Goal: Task Accomplishment & Management: Manage account settings

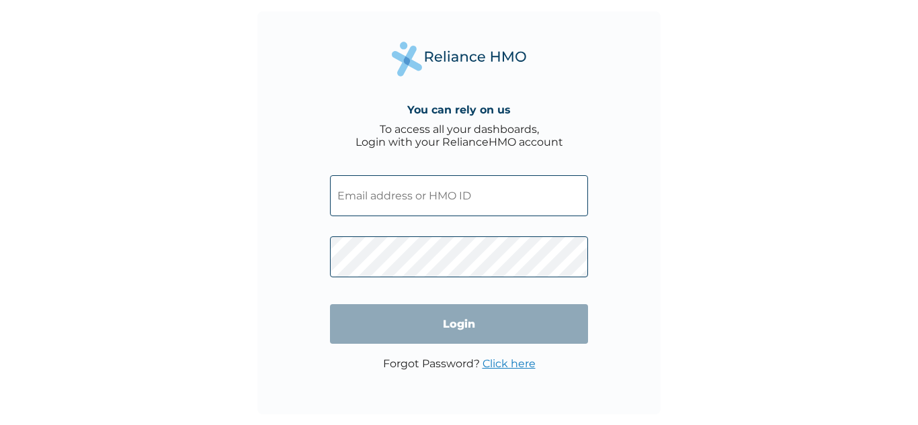
click at [372, 203] on input "text" at bounding box center [459, 195] width 258 height 41
type input "ICD/10003/A"
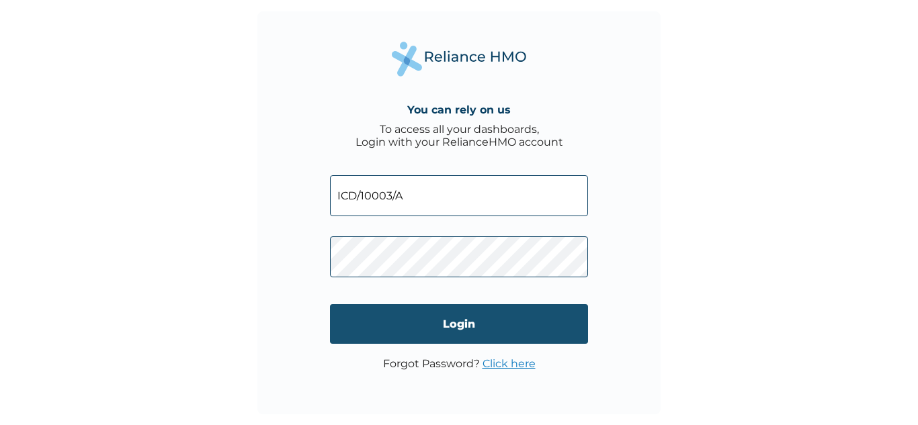
click at [468, 326] on input "Login" at bounding box center [459, 324] width 258 height 40
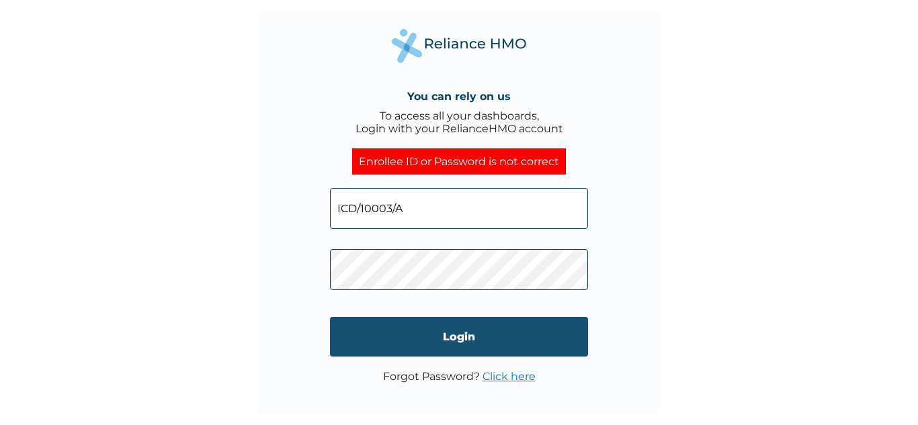
click at [440, 349] on input "Login" at bounding box center [459, 337] width 258 height 40
click at [409, 341] on input "Login" at bounding box center [459, 337] width 258 height 40
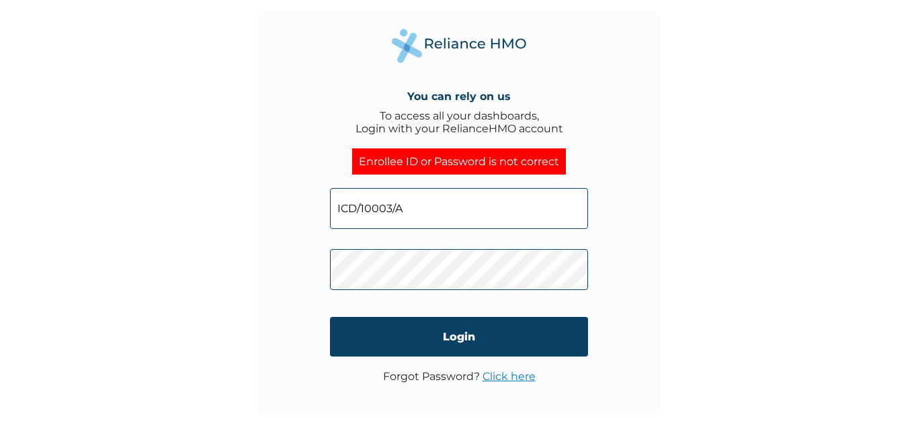
click at [504, 380] on link "Click here" at bounding box center [508, 376] width 53 height 13
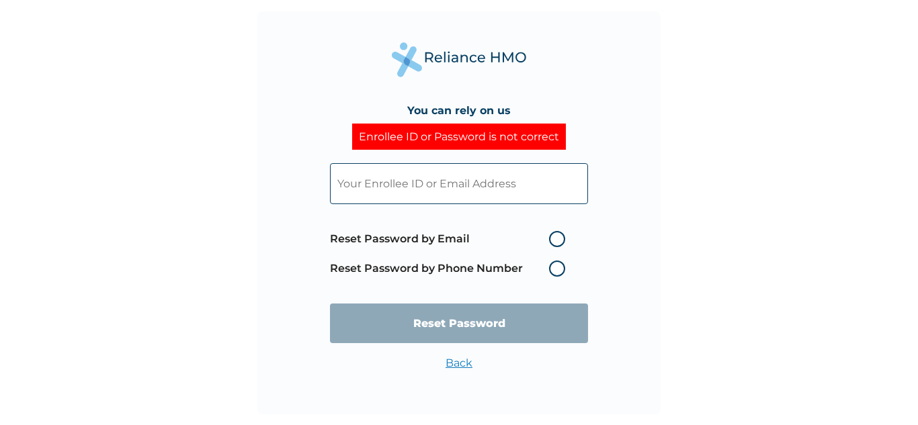
click at [420, 188] on input "text" at bounding box center [459, 183] width 258 height 41
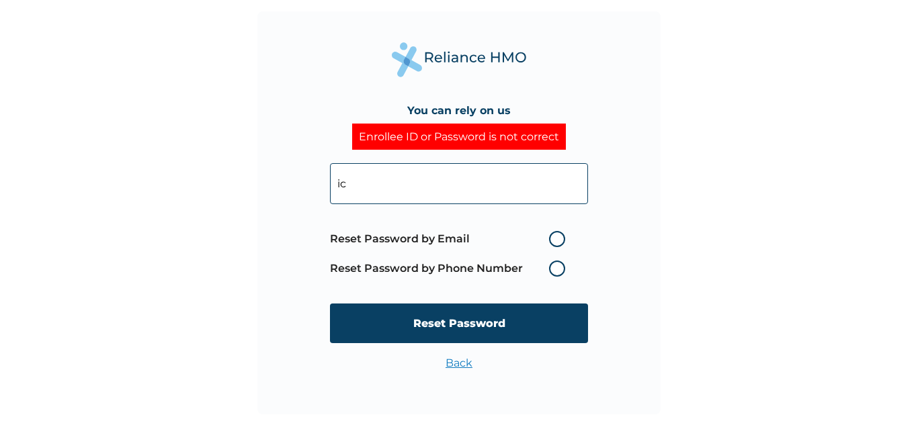
type input "i"
type input "I"
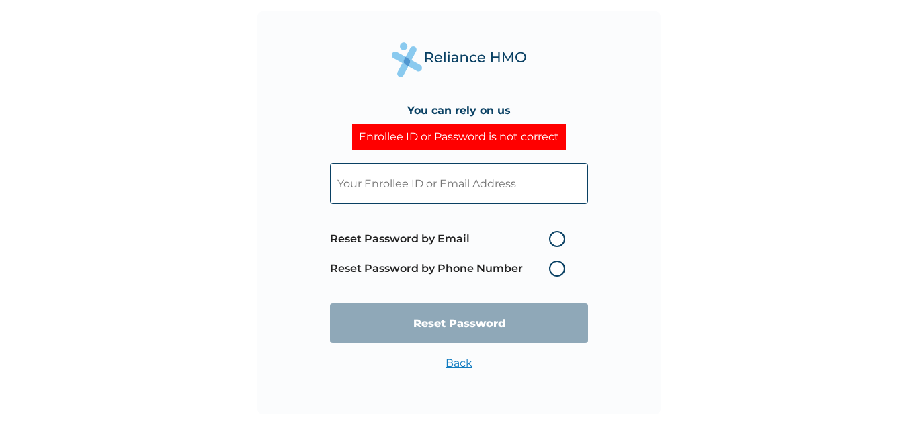
paste input "ICD/10003/A"
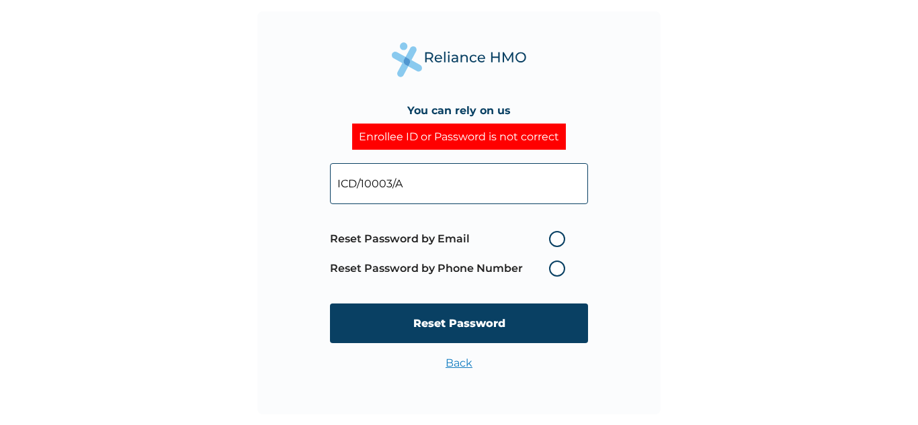
type input "ICD/10003/A"
click at [553, 237] on label "Reset Password by Email" at bounding box center [451, 239] width 242 height 16
click at [552, 237] on input "Reset Password by Email" at bounding box center [541, 239] width 22 height 22
radio input "true"
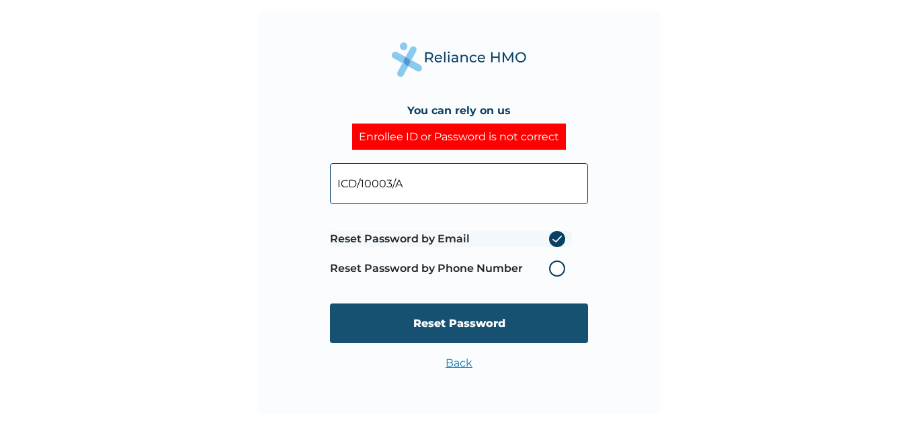
click at [504, 321] on input "Reset Password" at bounding box center [459, 324] width 258 height 40
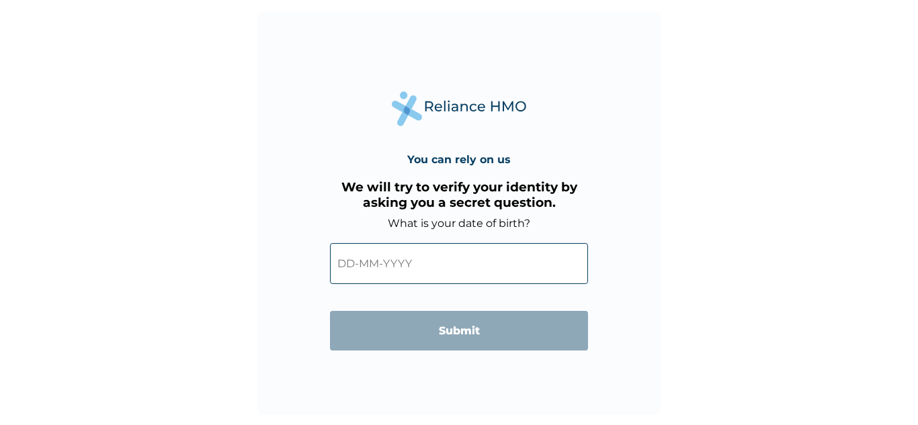
click at [346, 264] on input "text" at bounding box center [459, 263] width 258 height 41
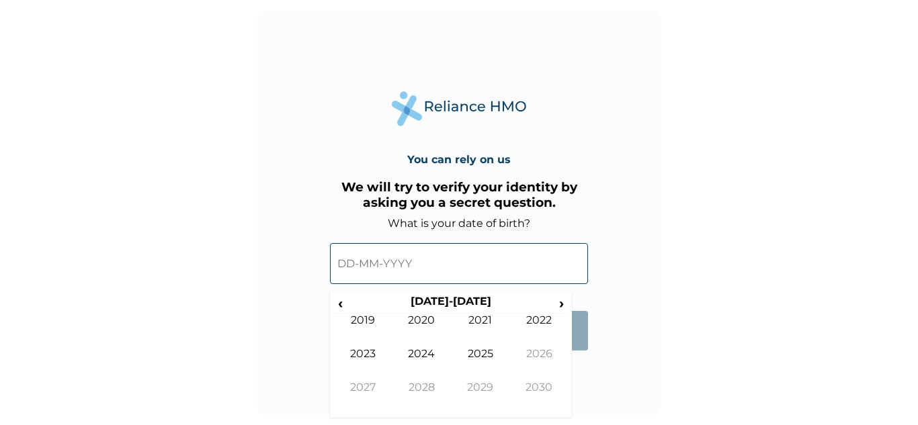
click at [579, 374] on div "You can rely on us We will try to verify your identity by asking you a secret q…" at bounding box center [458, 212] width 403 height 403
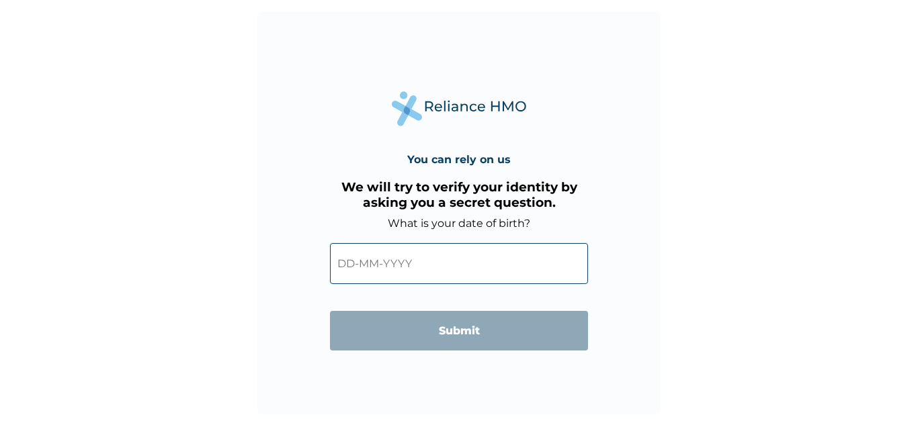
click at [573, 384] on div "You can rely on us We will try to verify your identity by asking you a secret q…" at bounding box center [458, 212] width 403 height 403
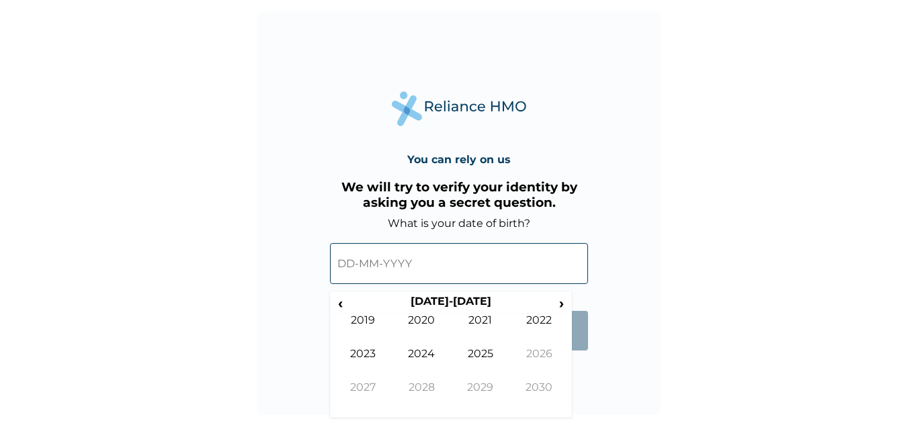
click at [390, 260] on input "text" at bounding box center [459, 263] width 258 height 41
click at [340, 302] on span "‹" at bounding box center [340, 303] width 14 height 17
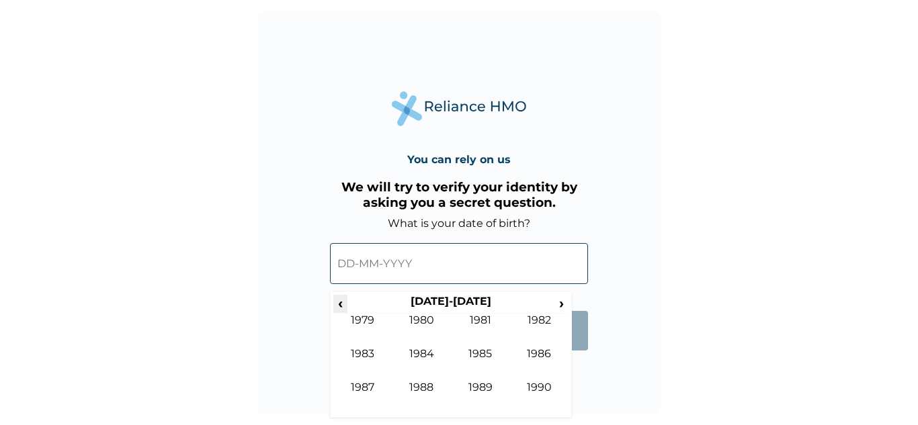
click at [340, 302] on span "‹" at bounding box center [340, 303] width 14 height 17
click at [559, 300] on span "›" at bounding box center [561, 303] width 15 height 17
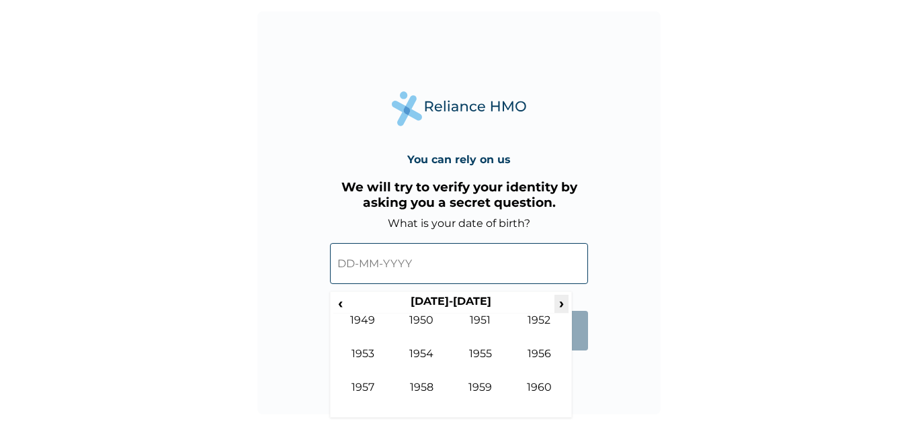
click at [559, 300] on span "›" at bounding box center [561, 303] width 15 height 17
click at [371, 387] on td "1977" at bounding box center [362, 398] width 59 height 34
click at [353, 312] on th "1977" at bounding box center [450, 304] width 206 height 19
click at [362, 384] on td "1977" at bounding box center [362, 398] width 59 height 34
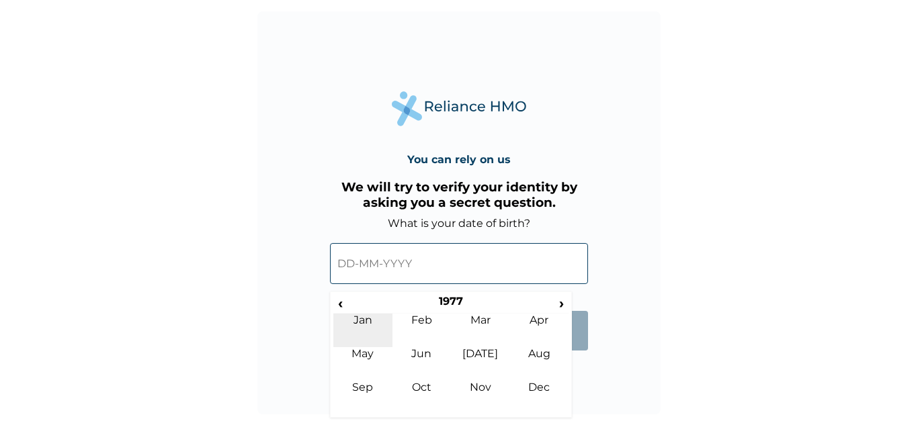
click at [360, 319] on td "Jan" at bounding box center [362, 331] width 59 height 34
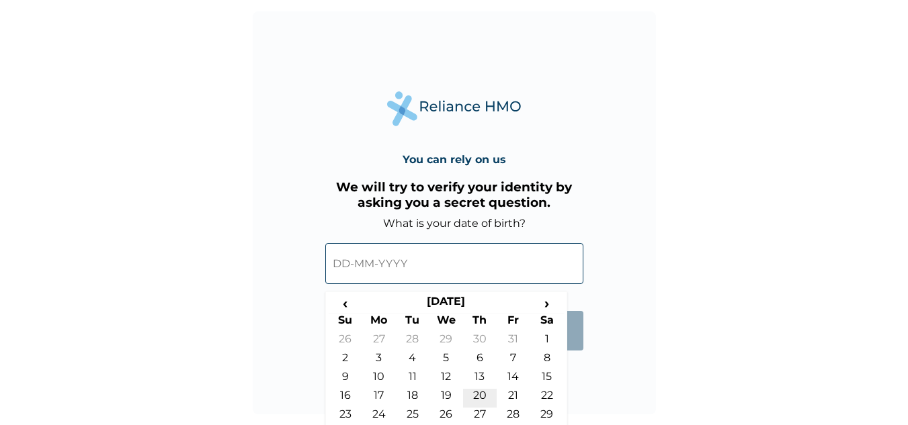
click at [487, 394] on td "20" at bounding box center [480, 398] width 34 height 19
type input "[DATE]"
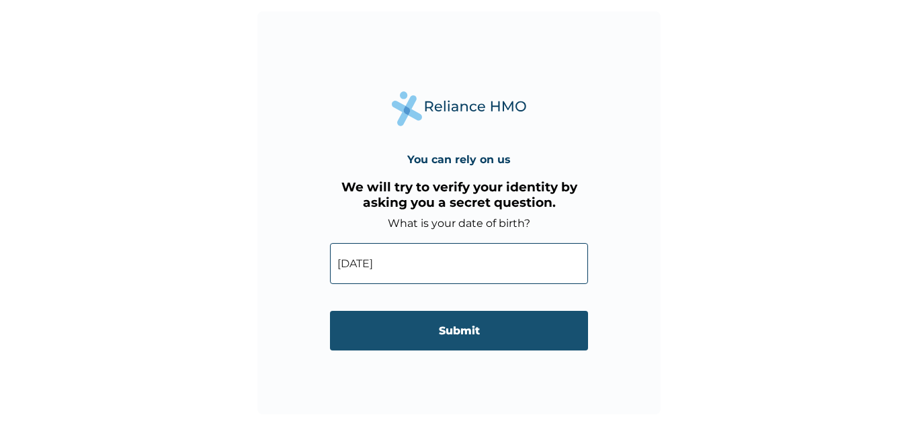
click at [446, 333] on input "Submit" at bounding box center [459, 331] width 258 height 40
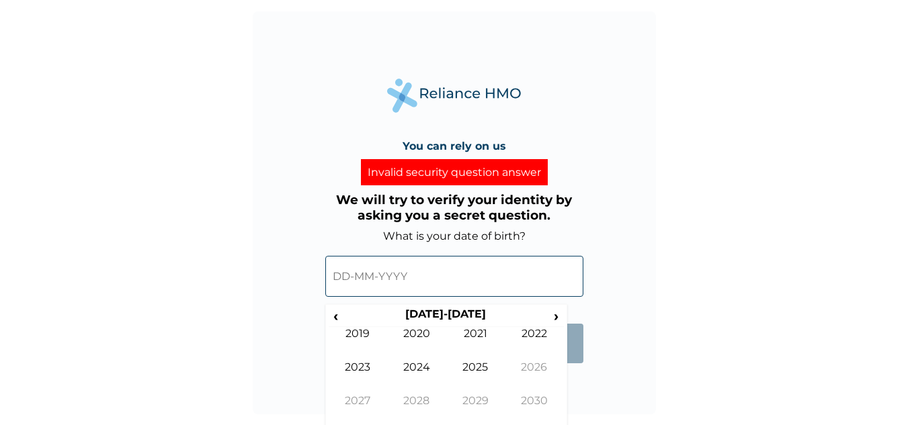
click at [386, 280] on input "text" at bounding box center [454, 276] width 258 height 41
click at [337, 320] on span "‹" at bounding box center [336, 316] width 14 height 17
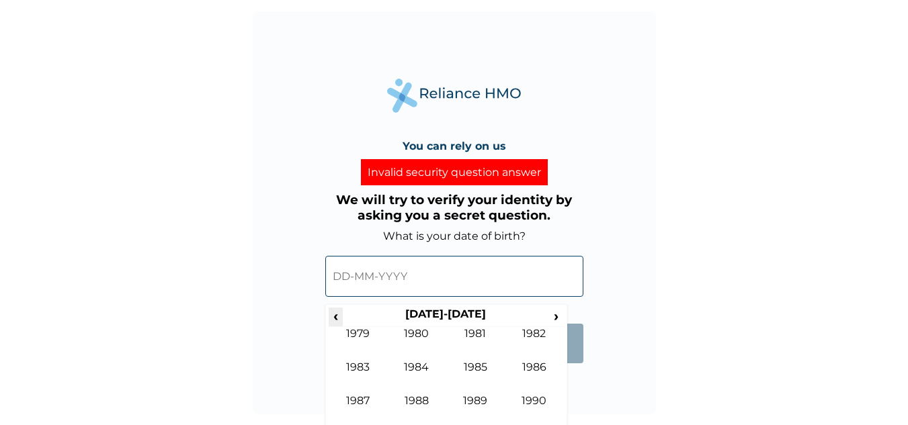
click at [337, 320] on span "‹" at bounding box center [336, 316] width 14 height 17
click at [411, 398] on td "1978" at bounding box center [416, 411] width 59 height 34
click at [353, 333] on td "Jan" at bounding box center [358, 344] width 59 height 34
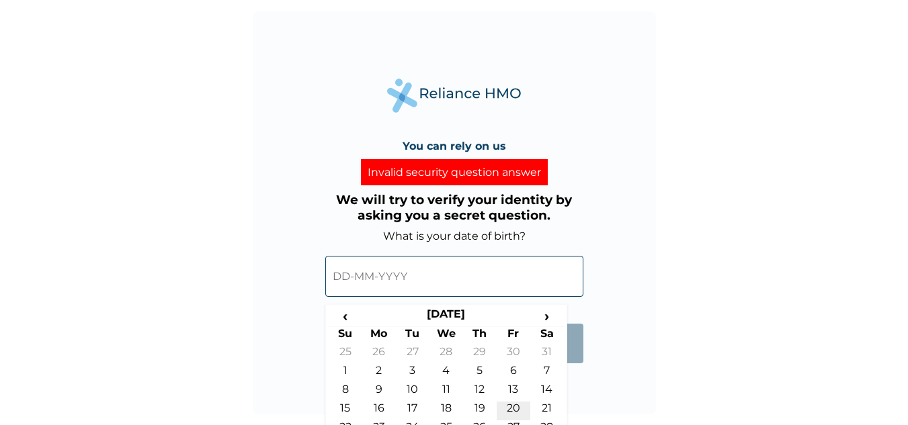
click at [514, 407] on td "20" at bounding box center [514, 411] width 34 height 19
type input "[DATE]"
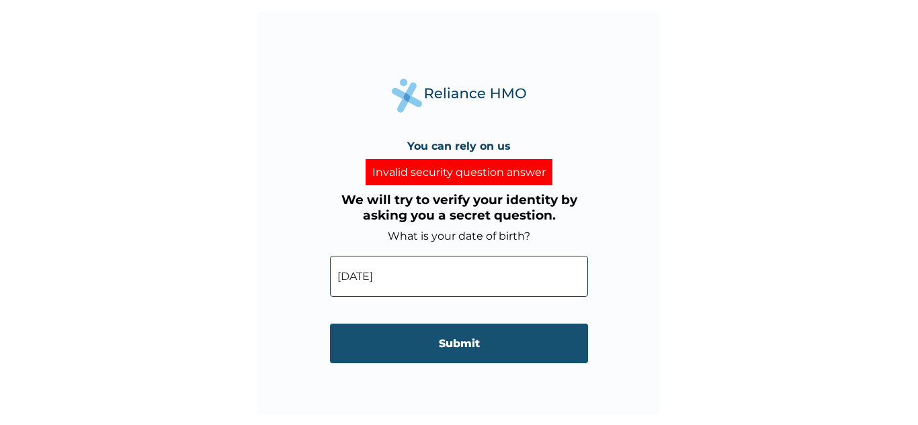
click at [468, 345] on input "Submit" at bounding box center [459, 344] width 258 height 40
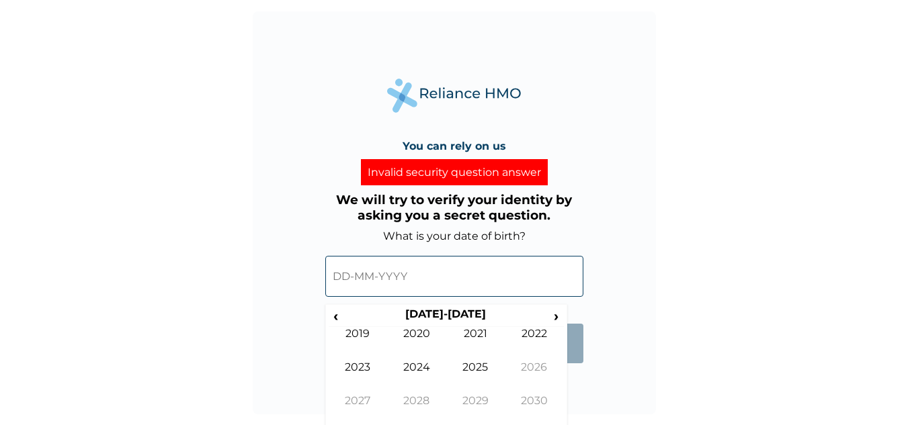
click at [404, 276] on input "text" at bounding box center [454, 276] width 258 height 41
click at [335, 316] on span "‹" at bounding box center [336, 316] width 14 height 17
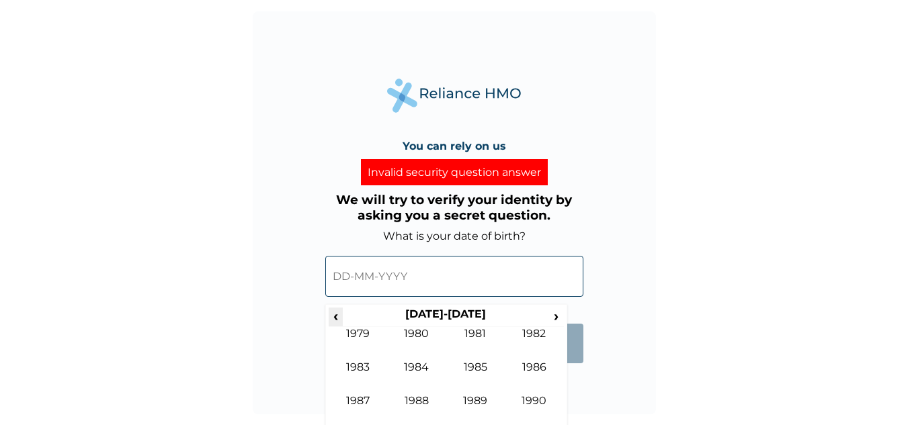
click at [335, 316] on span "‹" at bounding box center [336, 316] width 14 height 17
click at [364, 396] on td "1977" at bounding box center [358, 411] width 59 height 34
click at [366, 331] on td "Jan" at bounding box center [358, 344] width 59 height 34
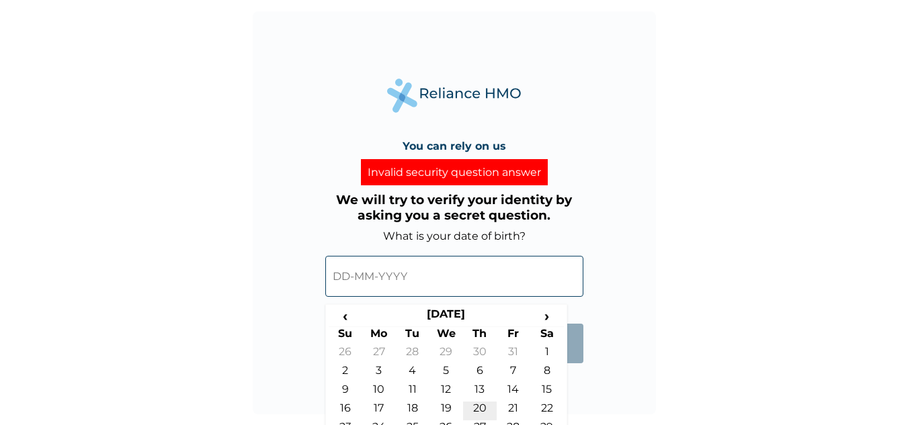
click at [479, 405] on td "20" at bounding box center [480, 411] width 34 height 19
type input "[DATE]"
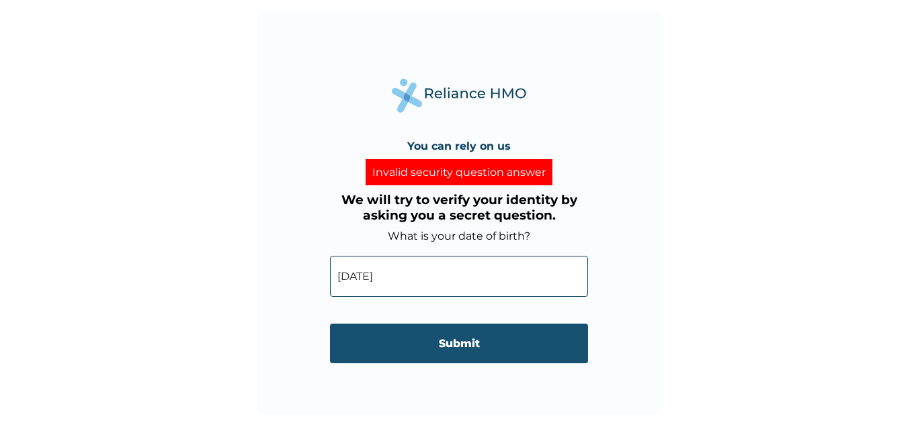
click at [475, 346] on input "Submit" at bounding box center [459, 344] width 258 height 40
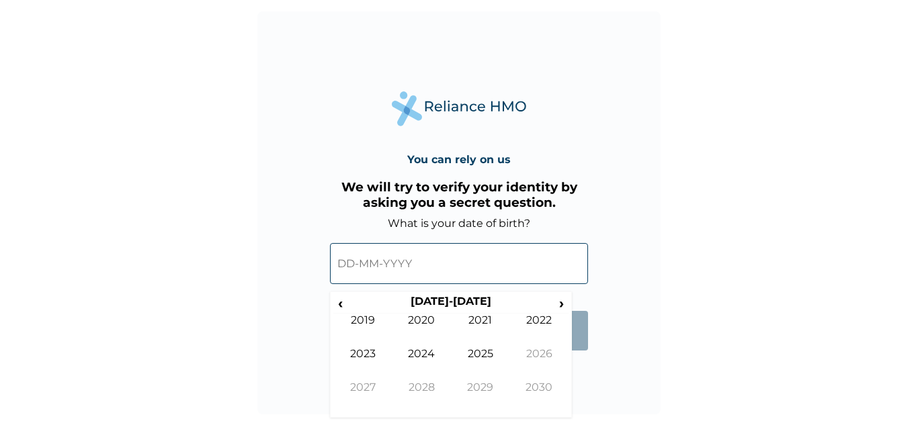
click at [407, 273] on input "text" at bounding box center [459, 263] width 258 height 41
click at [340, 301] on span "‹" at bounding box center [340, 303] width 14 height 17
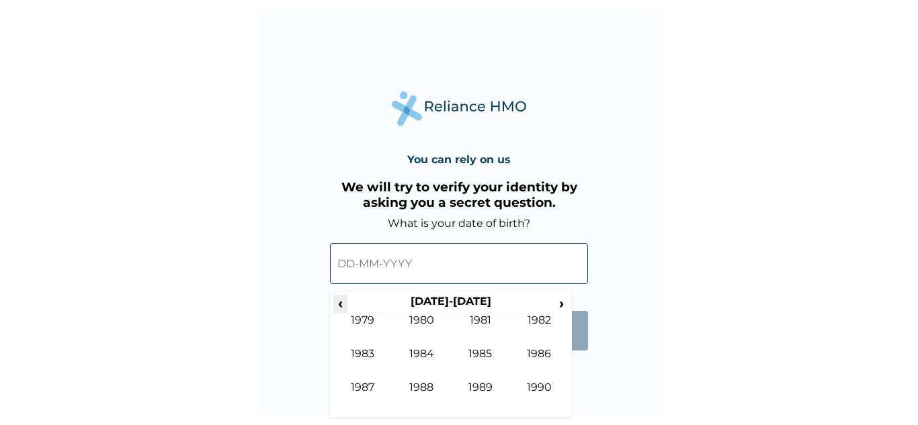
click at [340, 301] on span "‹" at bounding box center [340, 303] width 14 height 17
click at [371, 383] on td "1977" at bounding box center [362, 398] width 59 height 34
click at [366, 319] on td "Jan" at bounding box center [362, 331] width 59 height 34
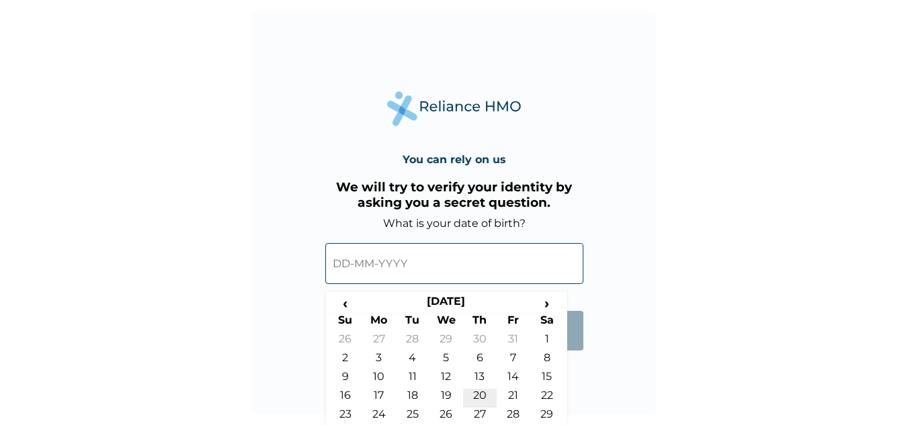
click at [482, 403] on td "20" at bounding box center [480, 398] width 34 height 19
type input "[DATE]"
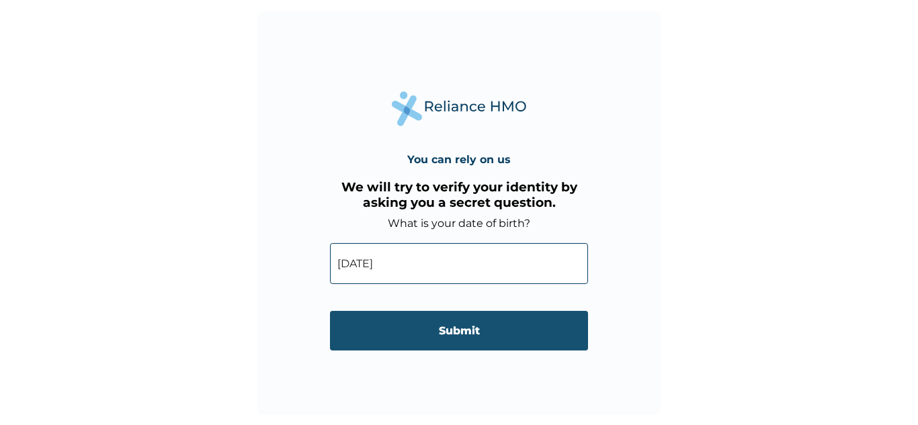
click at [484, 339] on input "Submit" at bounding box center [459, 331] width 258 height 40
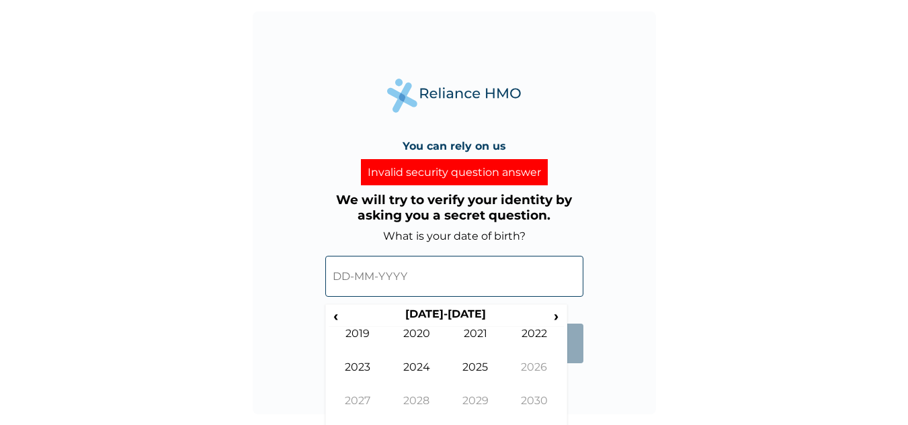
click at [354, 277] on input "text" at bounding box center [454, 276] width 258 height 41
click at [340, 315] on span "‹" at bounding box center [336, 316] width 14 height 17
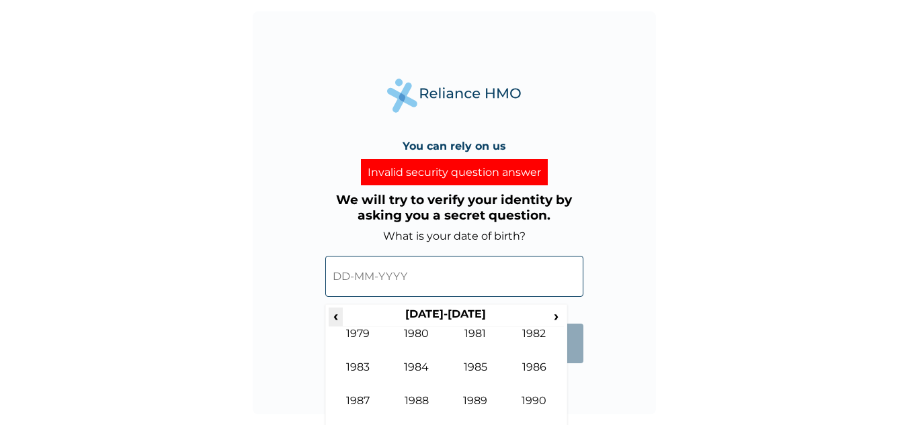
click at [340, 315] on span "‹" at bounding box center [336, 316] width 14 height 17
click at [411, 400] on td "1978" at bounding box center [416, 411] width 59 height 34
click at [360, 333] on td "Jan" at bounding box center [358, 344] width 59 height 34
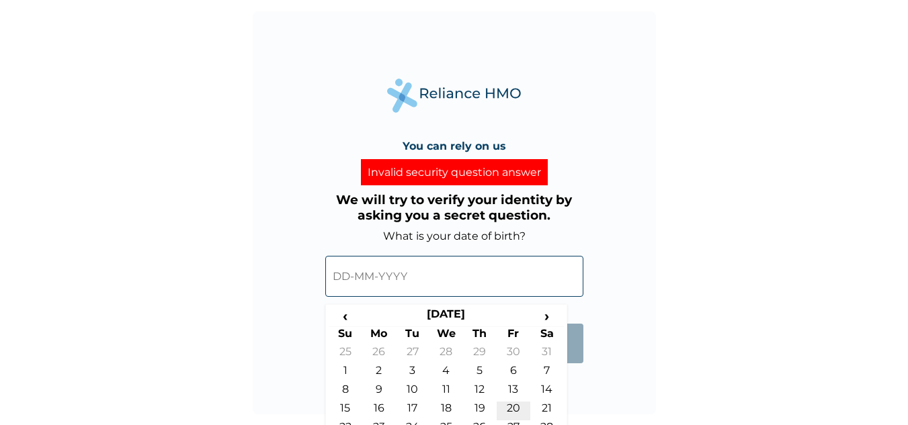
click at [497, 404] on td "20" at bounding box center [514, 411] width 34 height 19
type input "[DATE]"
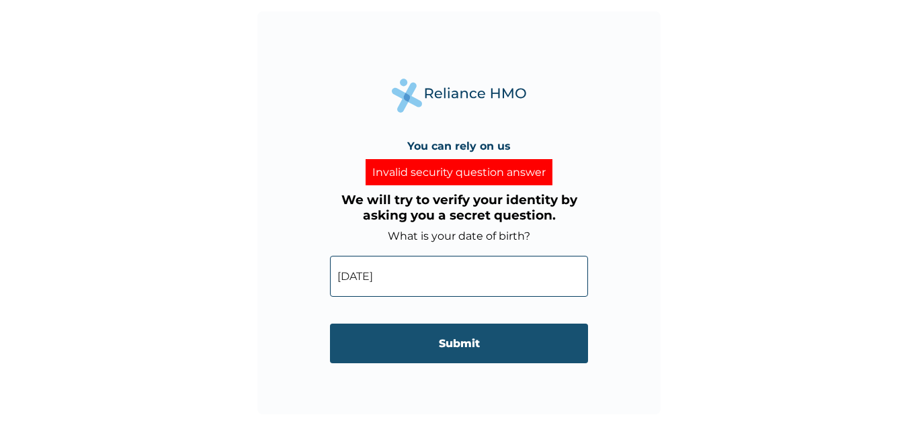
click at [510, 355] on input "Submit" at bounding box center [459, 344] width 258 height 40
